Goal: Navigation & Orientation: Understand site structure

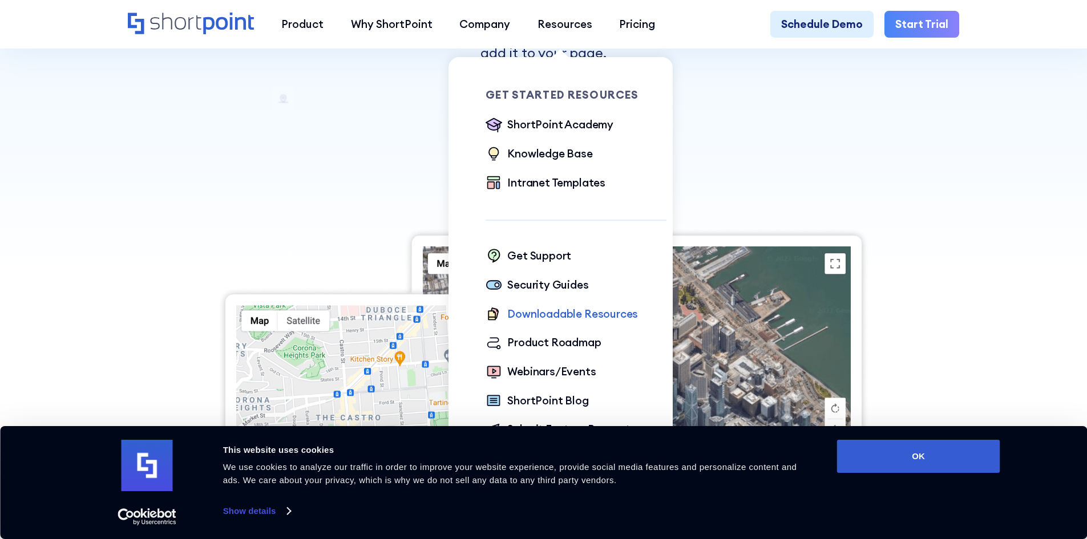
scroll to position [304, 0]
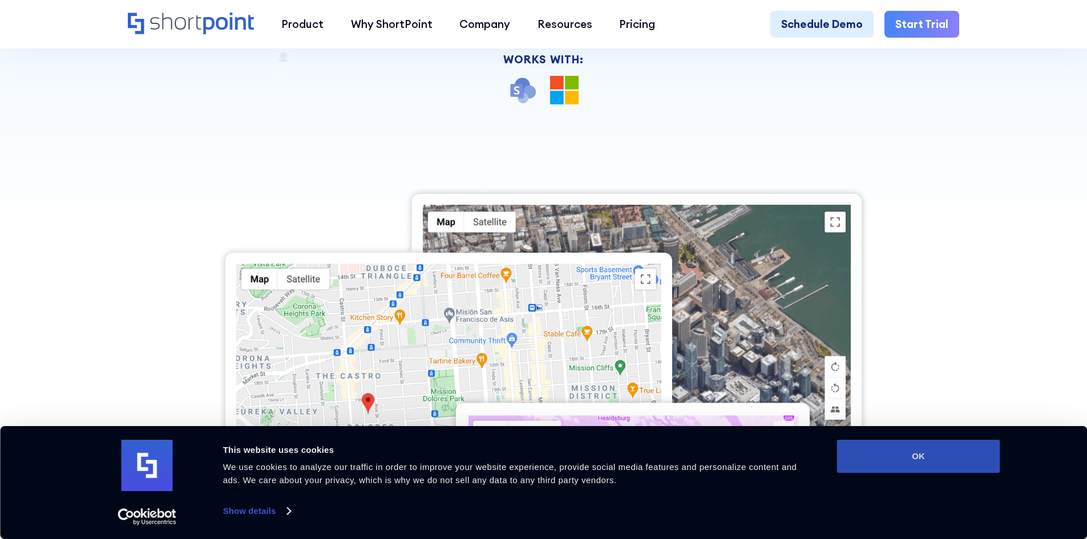
click at [887, 452] on button "OK" at bounding box center [918, 456] width 163 height 33
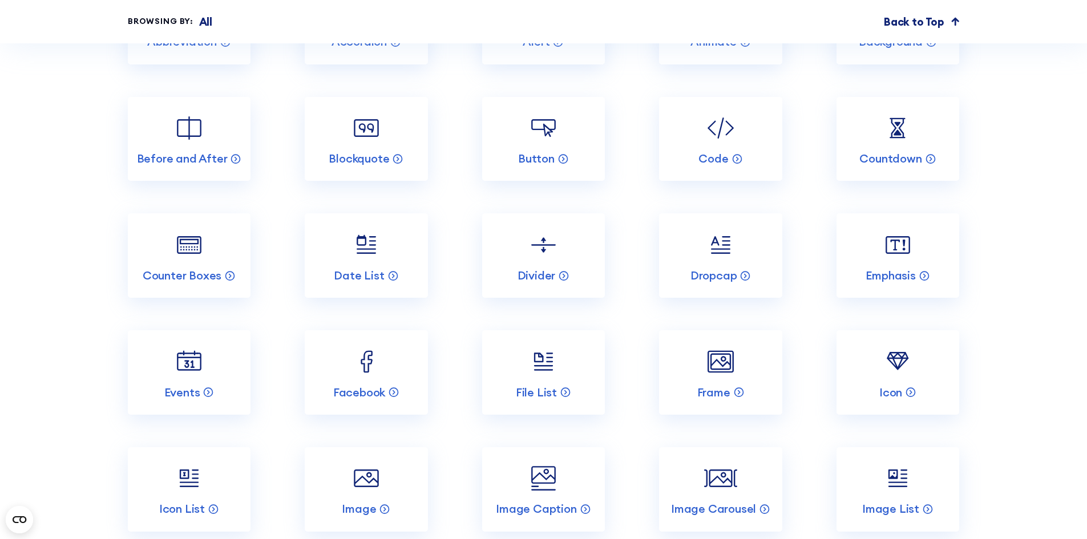
scroll to position [5020, 0]
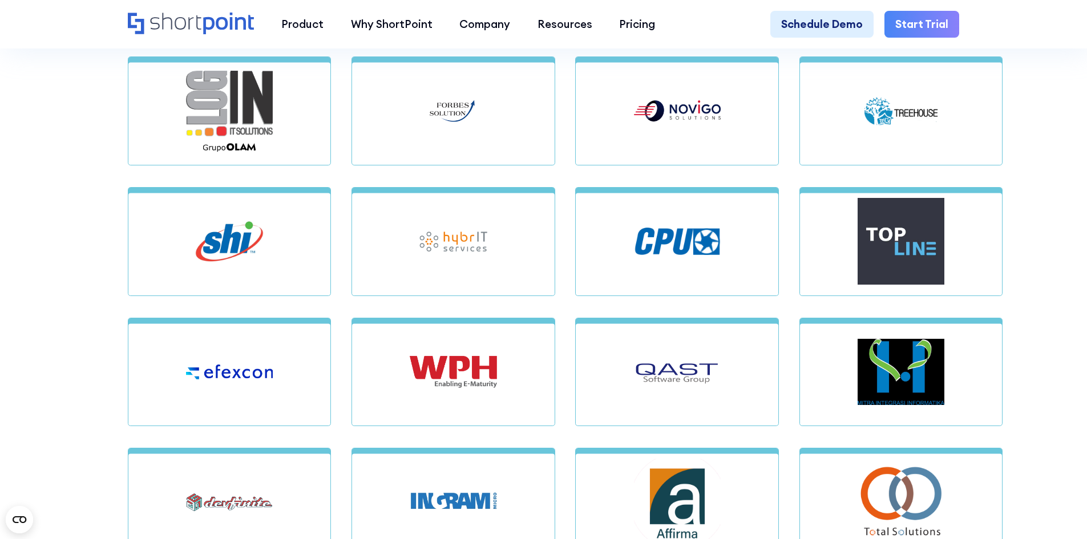
scroll to position [2130, 0]
